Goal: Find specific page/section: Find specific page/section

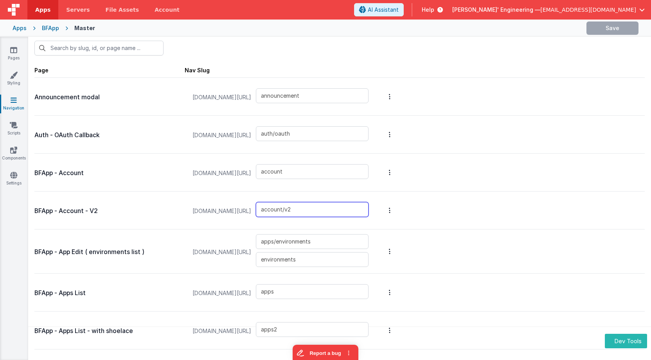
click at [325, 210] on input "account/v2" at bounding box center [312, 209] width 113 height 15
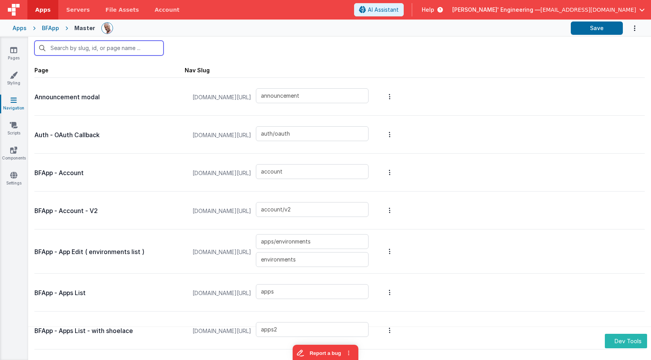
click at [116, 50] on input "text" at bounding box center [98, 48] width 129 height 15
type input "s"
type input "apps/environments"
type input "apps"
type input "apps2"
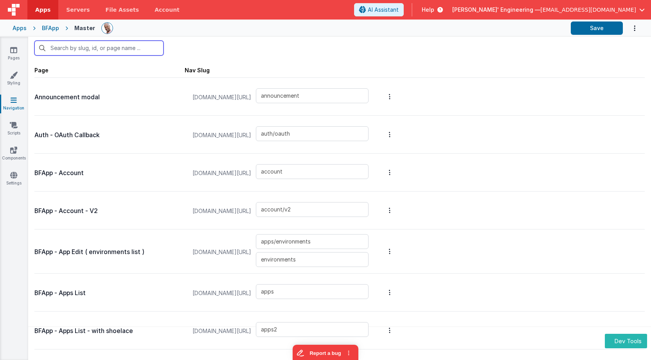
type input "login/reset"
type input "login/step3"
type input "login/signupsuccess"
type input "login/signup"
type input "apps/siteSettings"
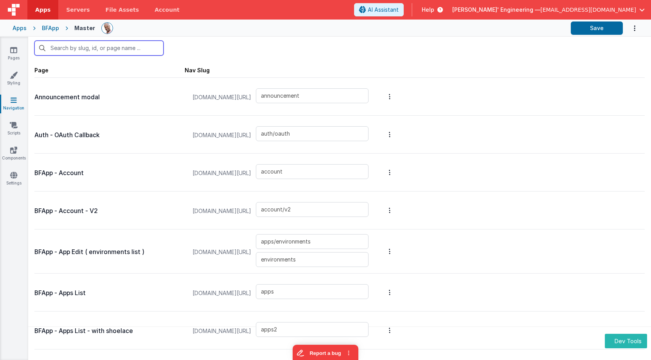
type input "apps/envedit/deploy"
type input "apps/envedit/edit"
type input "apps/merge"
type input "apps/envedit/version"
type input "apps/componentstudio2"
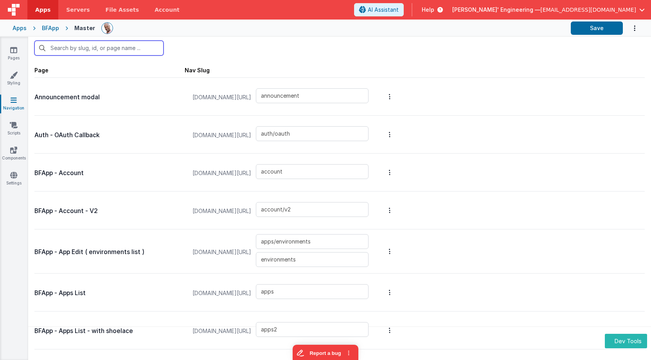
type input "apps/componentstudio"
type input "apps/new"
type input "apps/pages/old"
type input "apps/pages/new"
type input "examples_old"
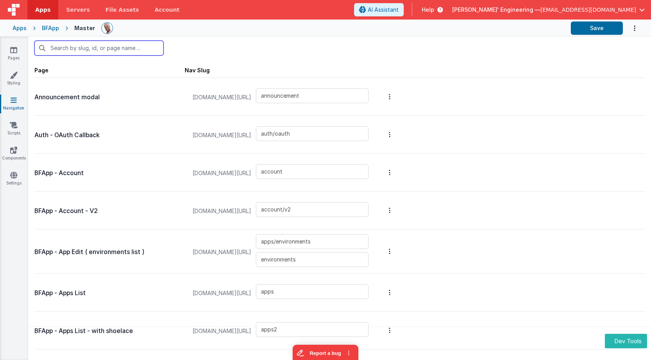
type input "apps/pages/edit"
type input "apps/pages/edit3"
type input "apps/pages/editmike"
type input "apps/pages/editv1"
type input "apps/pages"
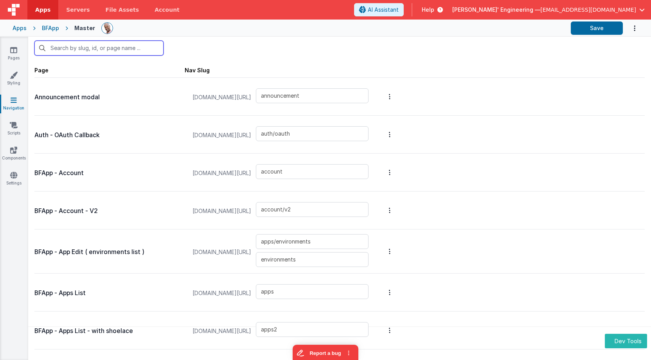
type input "genericdialogue"
type input "accountAddUser"
type input "changeplan"
type input "editdomains"
type input "changehelpercreds"
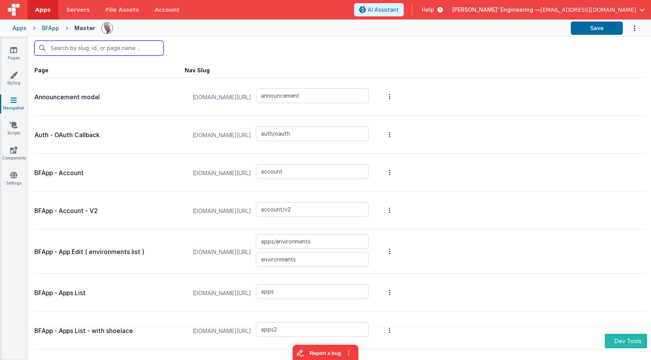
type input "paywallplans"
type input "plans"
type input "card_editServer"
type input "servers"
type input "apps/theme"
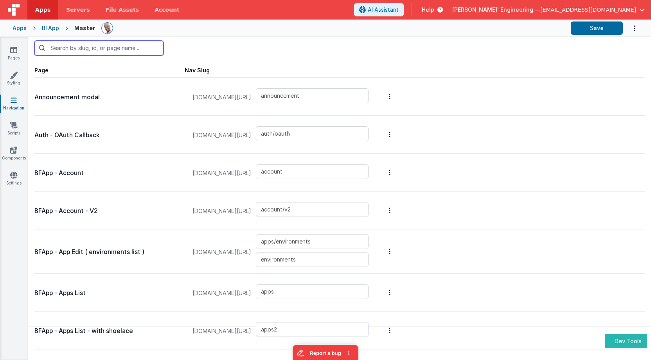
type input "apps/actionscripts"
type input "apps/actionscripts_old"
type input "apps/navigation"
type input "apps/site"
type input "sites/sitedetail"
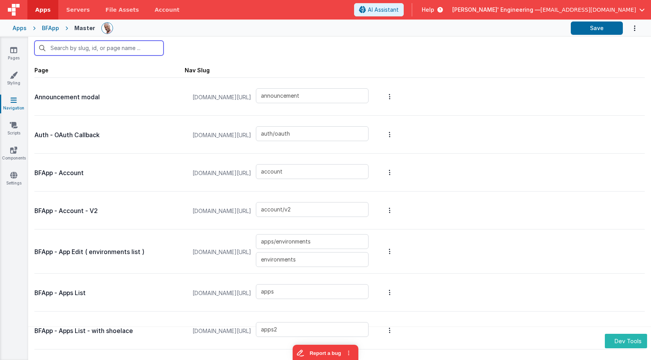
type input "sites/sitedetail2"
type input "sites"
type input "jseditor"
type input "statusdebug"
type input "componentpreview"
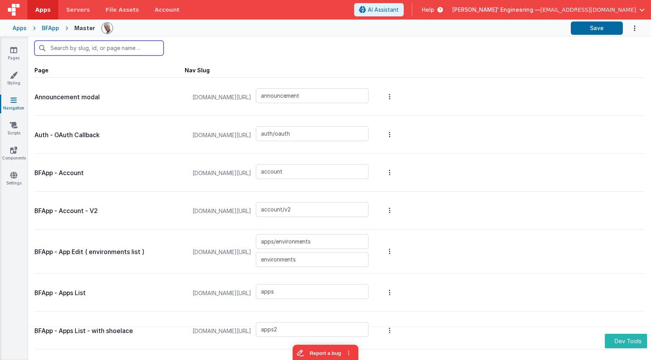
type input "default"
type input "debugcolab"
type input "playground"
type input "examples"
type input "assets"
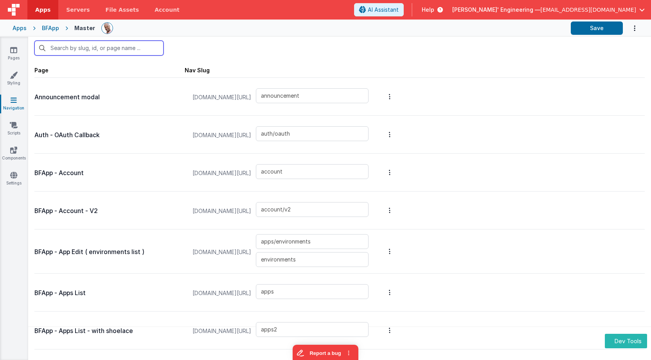
type input "card_migration_success"
type input "selectaction"
type input "swag"
type input "uitest"
type input "slack"
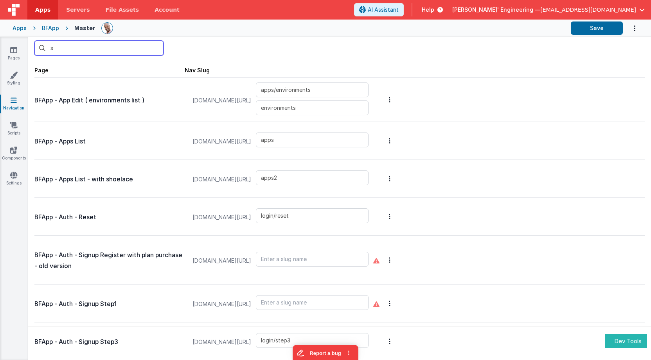
type input "si"
type input "login/step3"
type input "login/signupsuccess"
type input "login/signup"
type input "apps/siteSettings"
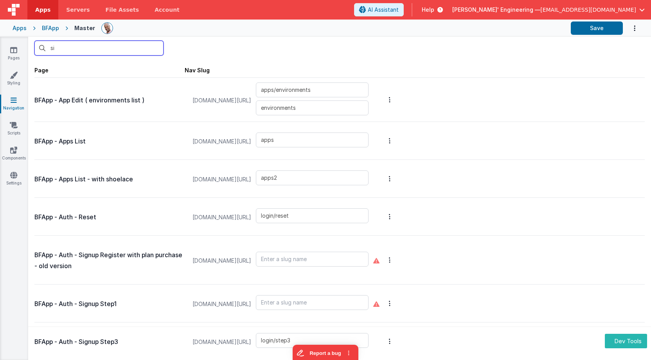
type input "apps/envedit/version"
type input "apps/pages/new"
type input "apps/theme"
type input "apps/actionscripts"
type input "apps/actionscripts_old"
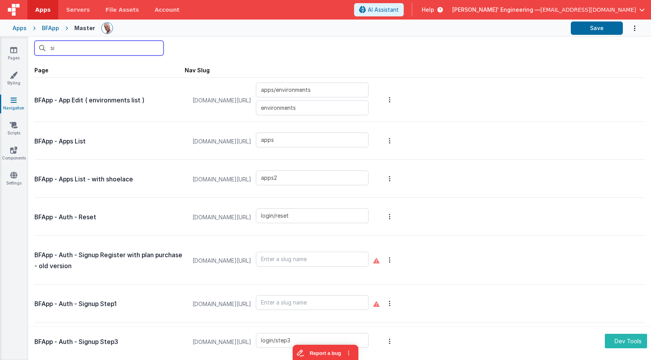
type input "apps/navigation"
type input "apps/site"
type input "sites/sitedetail"
type input "sites/sitedetail2"
type input "sites"
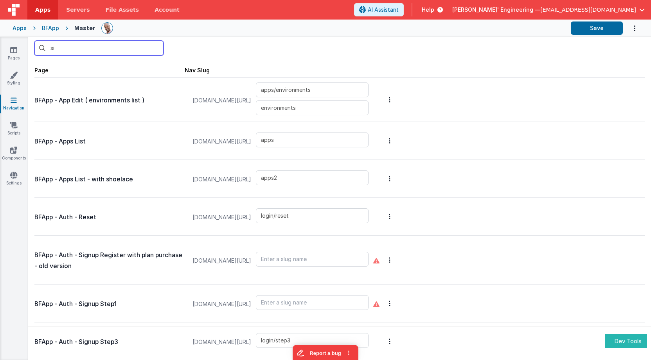
type input "playground"
type input "sit"
type input "apps/siteSettings"
type input "apps/theme"
type input "apps/actionscripts"
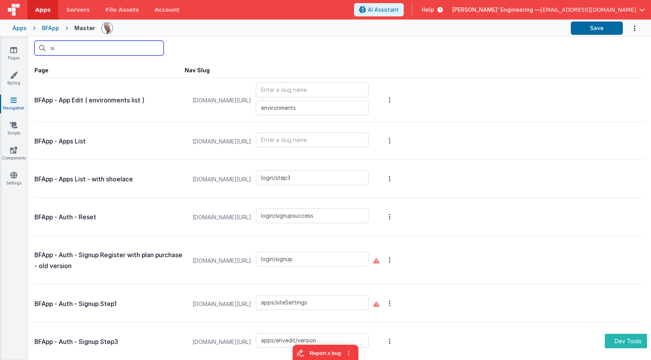
type input "apps/actionscripts_old"
type input "apps/navigation"
type input "apps/site"
type input "sites/sitedetail"
type input "sites/sitedetail2"
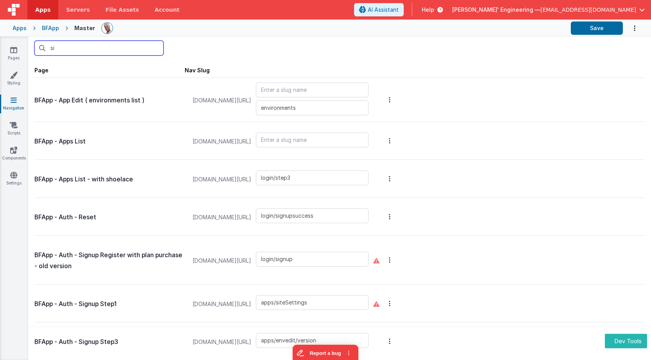
type input "sites"
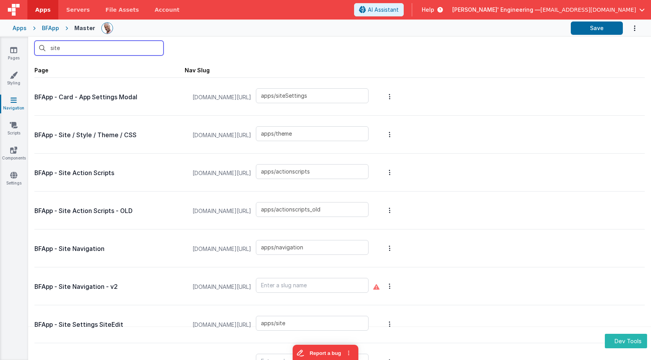
type input "site"
click at [353, 291] on input "text" at bounding box center [312, 285] width 113 height 15
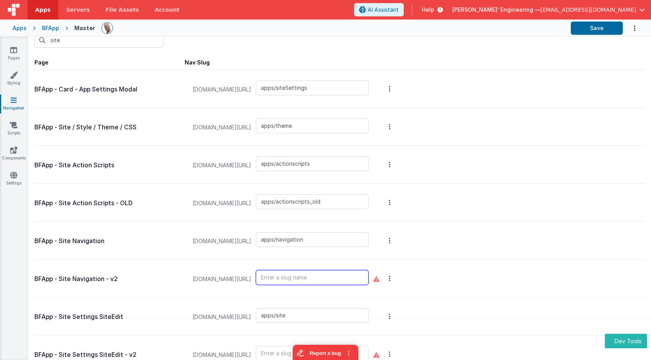
scroll to position [43, 0]
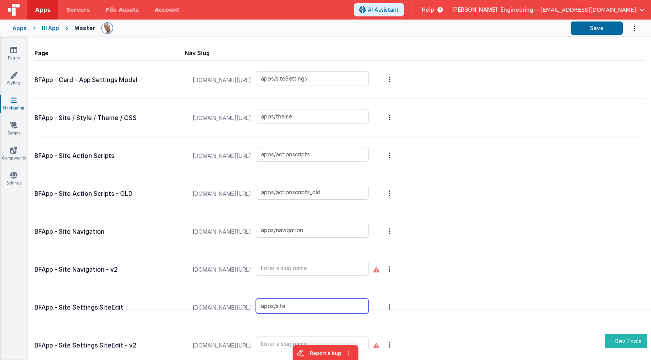
drag, startPoint x: 315, startPoint y: 307, endPoint x: 261, endPoint y: 301, distance: 54.4
click at [260, 302] on div "[DOMAIN_NAME][URL] apps/site" at bounding box center [280, 308] width 185 height 30
click at [289, 269] on input "text" at bounding box center [312, 268] width 113 height 15
paste input "apps/site"
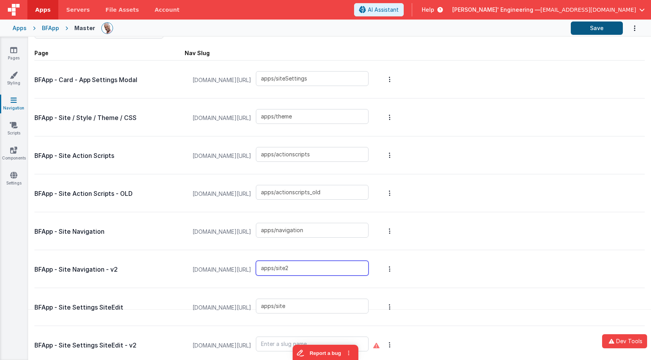
type input "apps/site2"
click at [601, 29] on button "Save" at bounding box center [597, 28] width 52 height 13
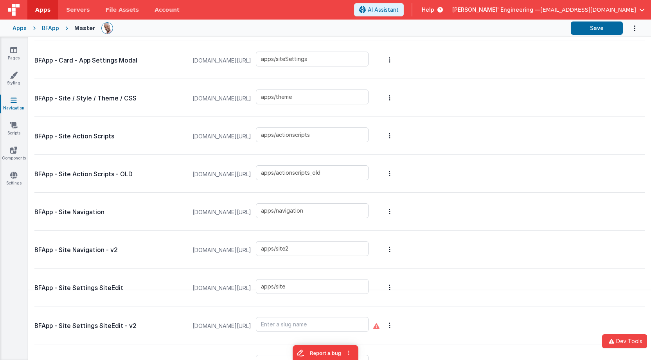
scroll to position [79, 0]
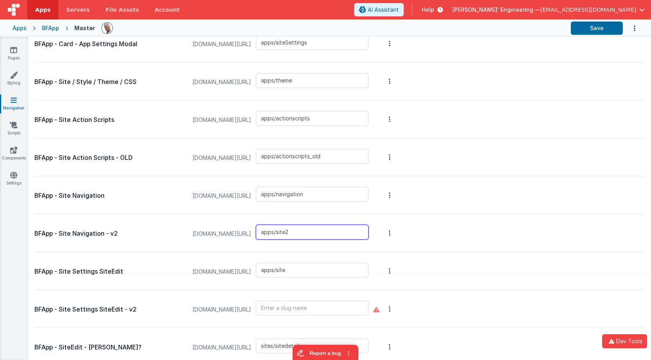
drag, startPoint x: 324, startPoint y: 235, endPoint x: 265, endPoint y: 231, distance: 60.0
click at [265, 231] on div "[DOMAIN_NAME][URL] apps/site2" at bounding box center [280, 234] width 185 height 30
click at [329, 298] on div at bounding box center [314, 310] width 117 height 30
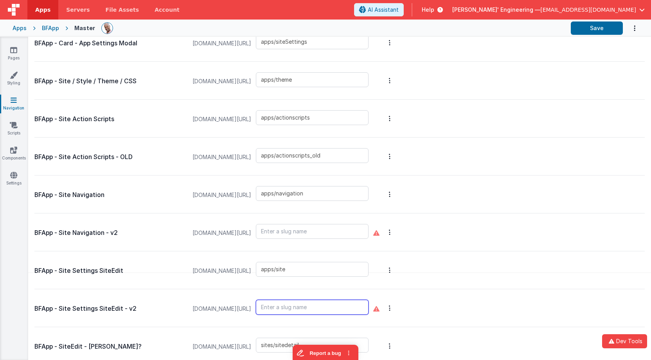
click at [323, 308] on input "text" at bounding box center [312, 307] width 113 height 15
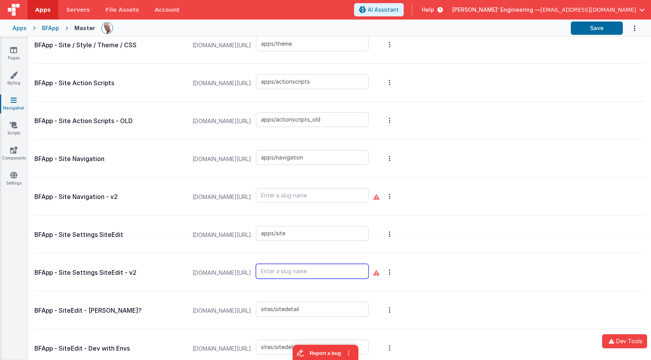
scroll to position [122, 0]
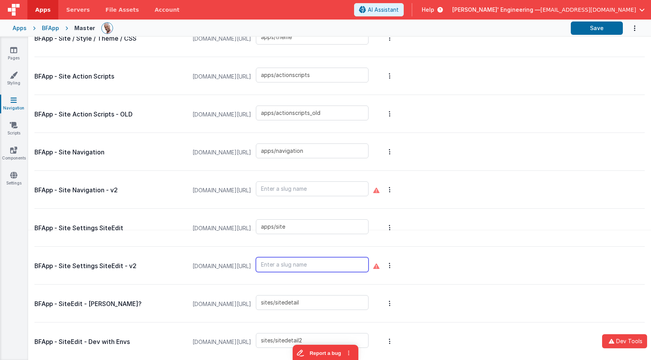
paste input "apps/site2"
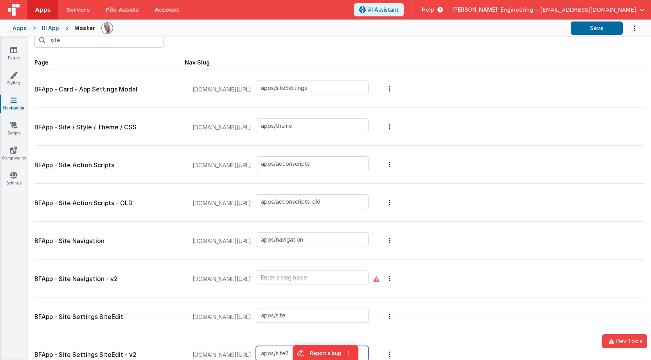
scroll to position [0, 0]
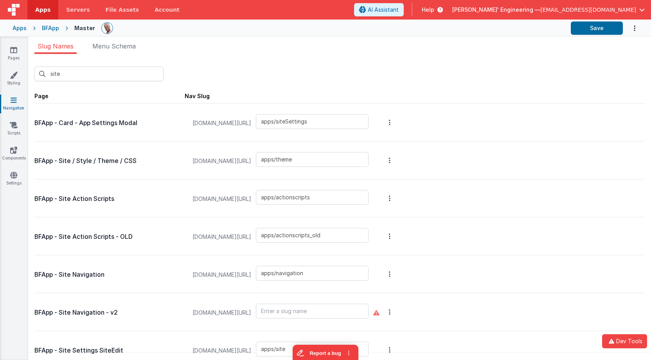
type input "apps/site2"
click at [525, 43] on ul "Slug Names Menu Schema" at bounding box center [339, 47] width 623 height 13
